Goal: Task Accomplishment & Management: Manage account settings

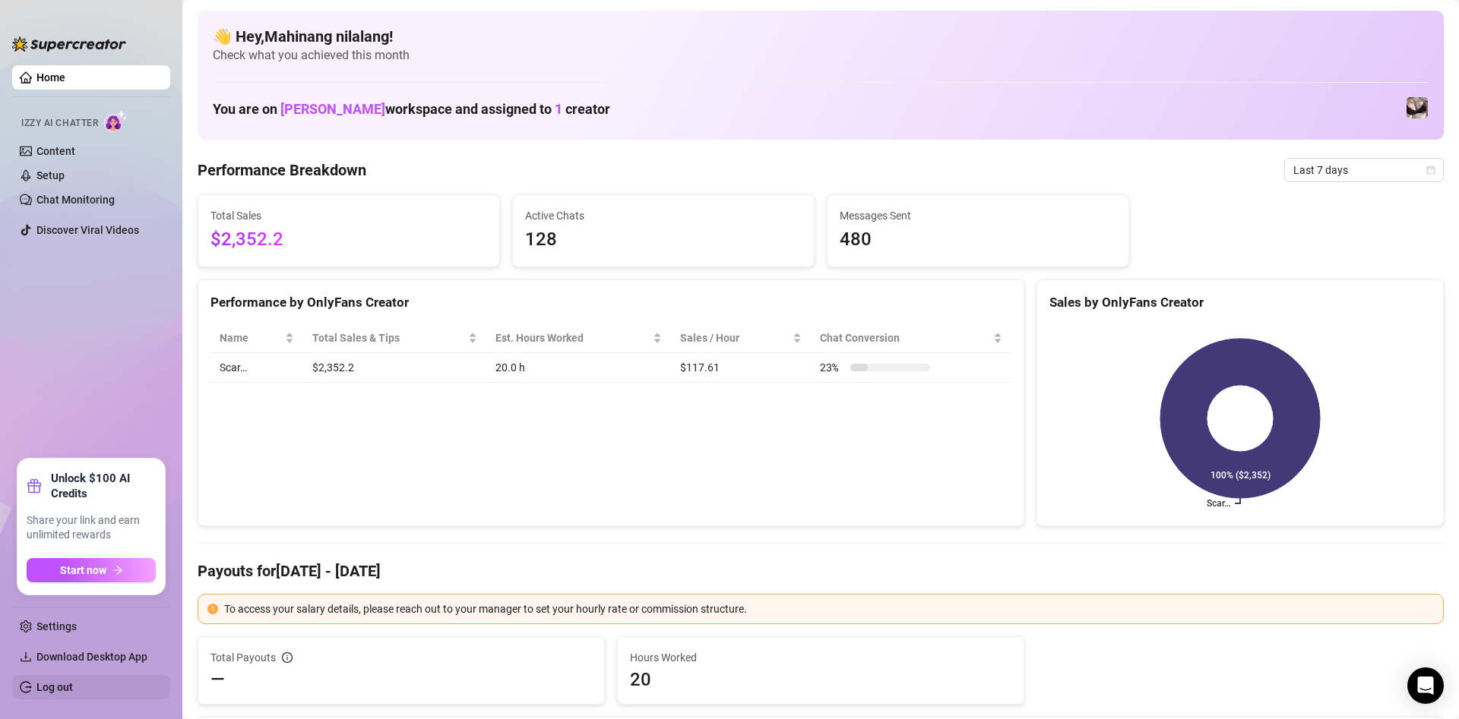
click at [73, 683] on link "Log out" at bounding box center [54, 687] width 36 height 12
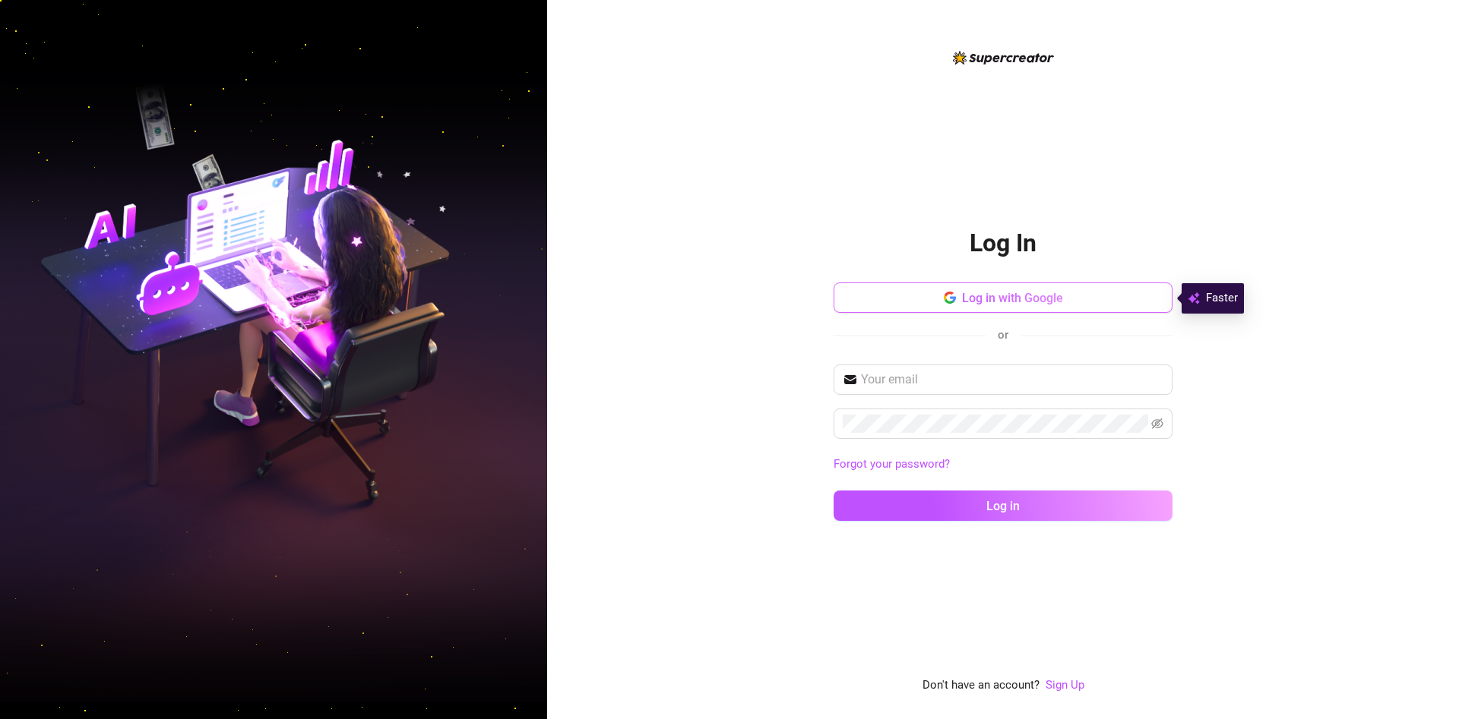
click at [978, 297] on span "Log in with Google" at bounding box center [1012, 298] width 101 height 14
